Goal: Task Accomplishment & Management: Complete application form

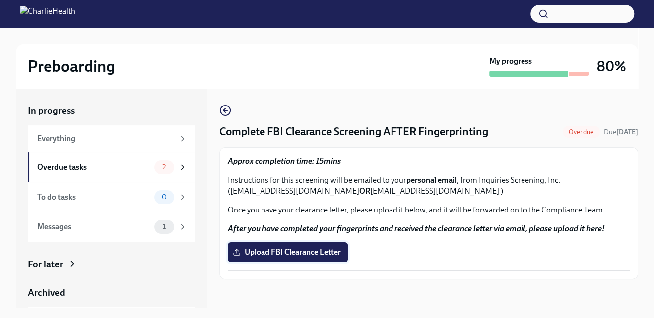
click at [325, 248] on span "Upload FBI Clearance Letter" at bounding box center [288, 253] width 106 height 10
click at [0, 0] on input "Upload FBI Clearance Letter" at bounding box center [0, 0] width 0 height 0
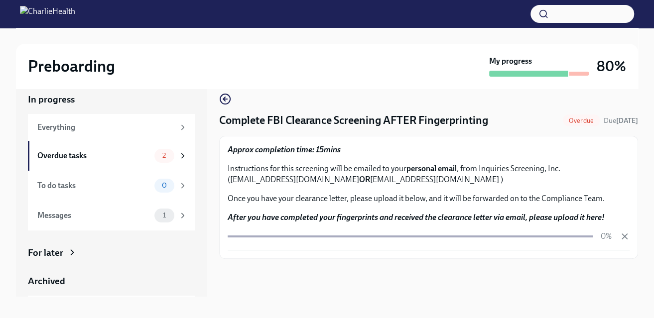
scroll to position [18, 0]
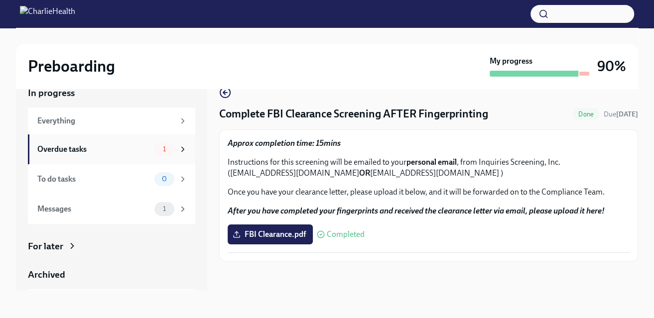
click at [98, 148] on div "Overdue tasks" at bounding box center [93, 149] width 113 height 11
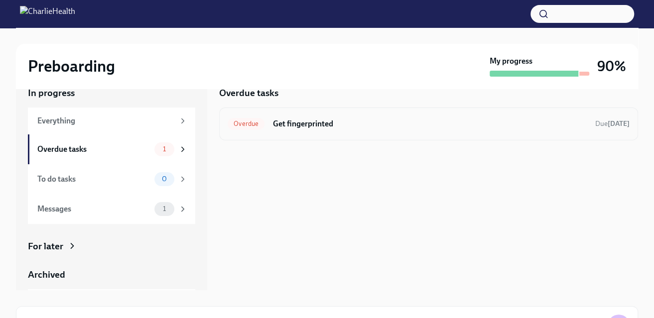
click at [541, 117] on div "Overdue Get fingerprinted Due [DATE]" at bounding box center [429, 124] width 402 height 16
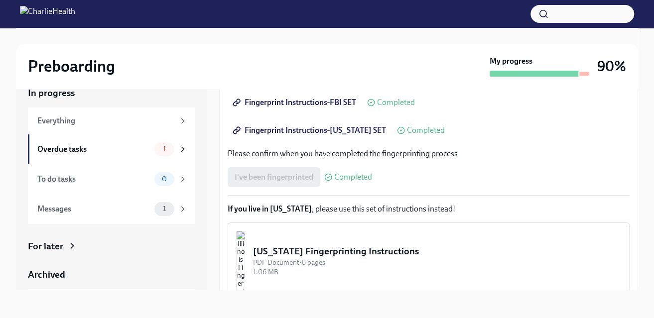
scroll to position [198, 0]
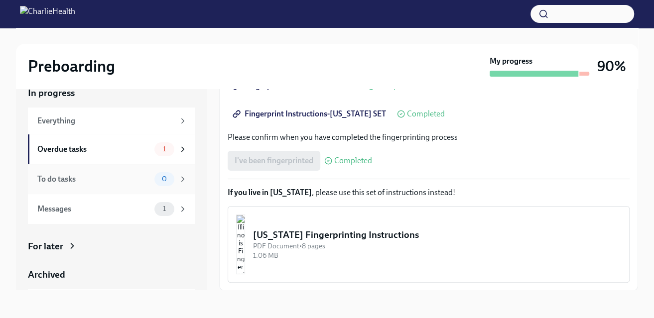
click at [99, 178] on div "To do tasks" at bounding box center [93, 179] width 113 height 11
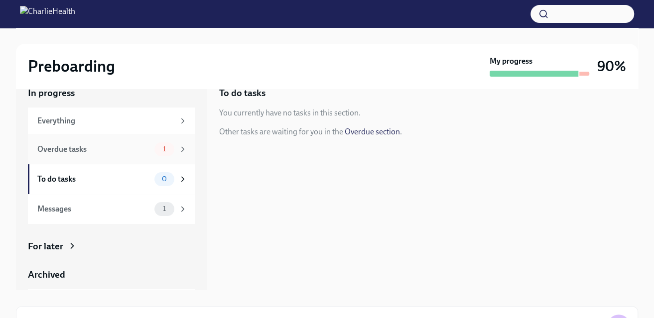
click at [101, 149] on div "Overdue tasks" at bounding box center [93, 149] width 113 height 11
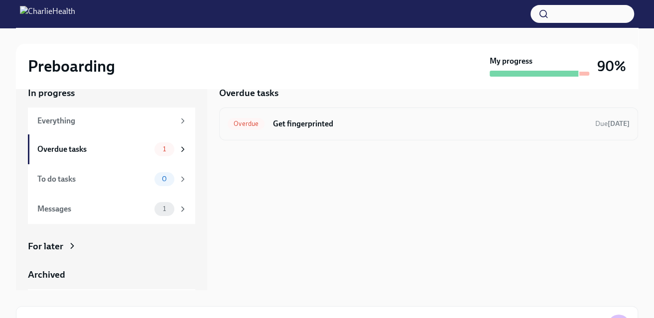
click at [305, 124] on h6 "Get fingerprinted" at bounding box center [429, 124] width 315 height 11
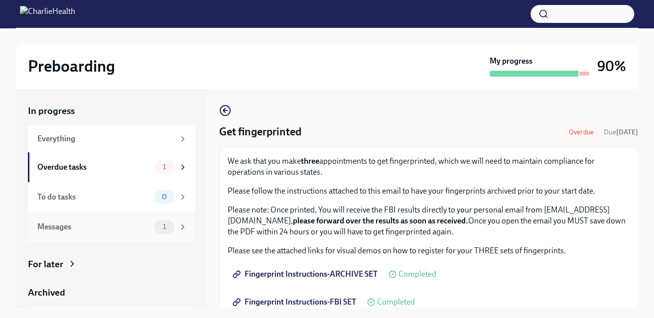
click at [88, 234] on div "Messages 1" at bounding box center [111, 227] width 167 height 30
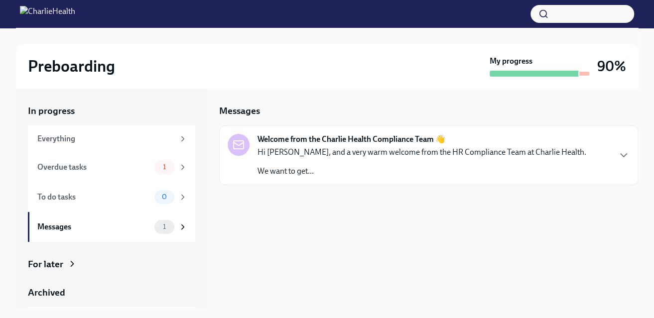
click at [529, 157] on p "Hi [PERSON_NAME], and a very warm welcome from the HR Compliance Team at Charli…" at bounding box center [421, 152] width 329 height 11
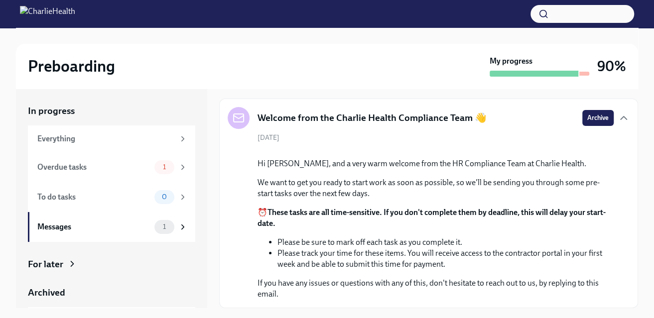
scroll to position [127, 0]
